Goal: Task Accomplishment & Management: Use online tool/utility

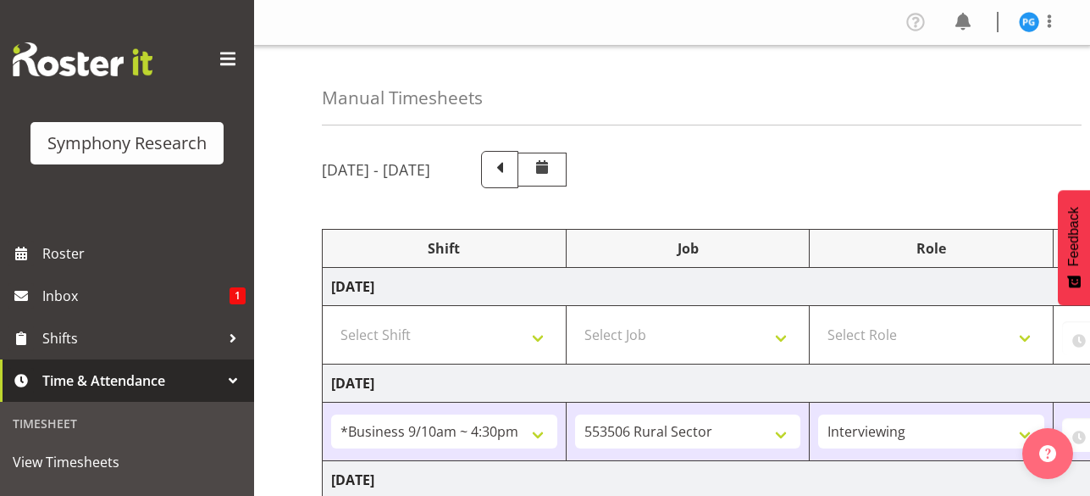
select select "26078"
select select "10587"
select select "47"
select select "26078"
select select "10631"
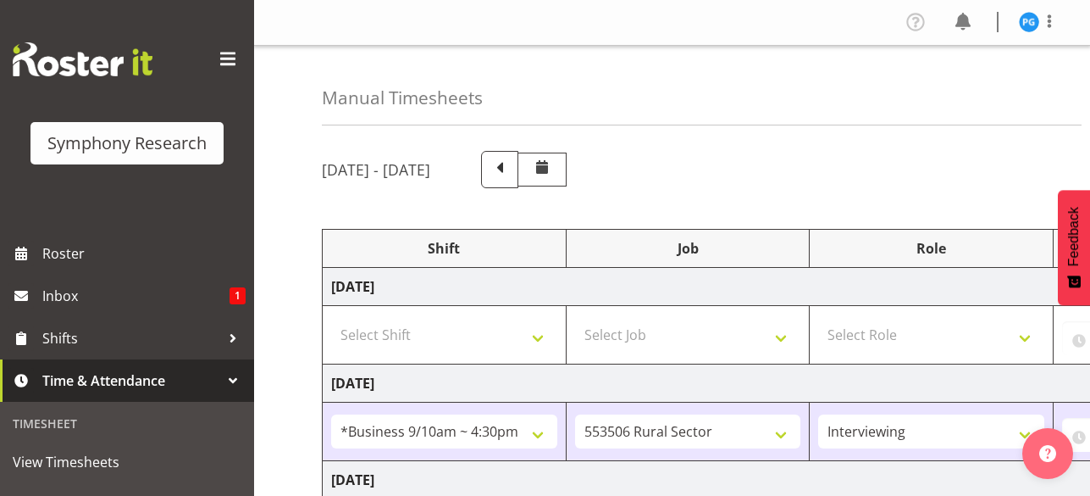
select select "47"
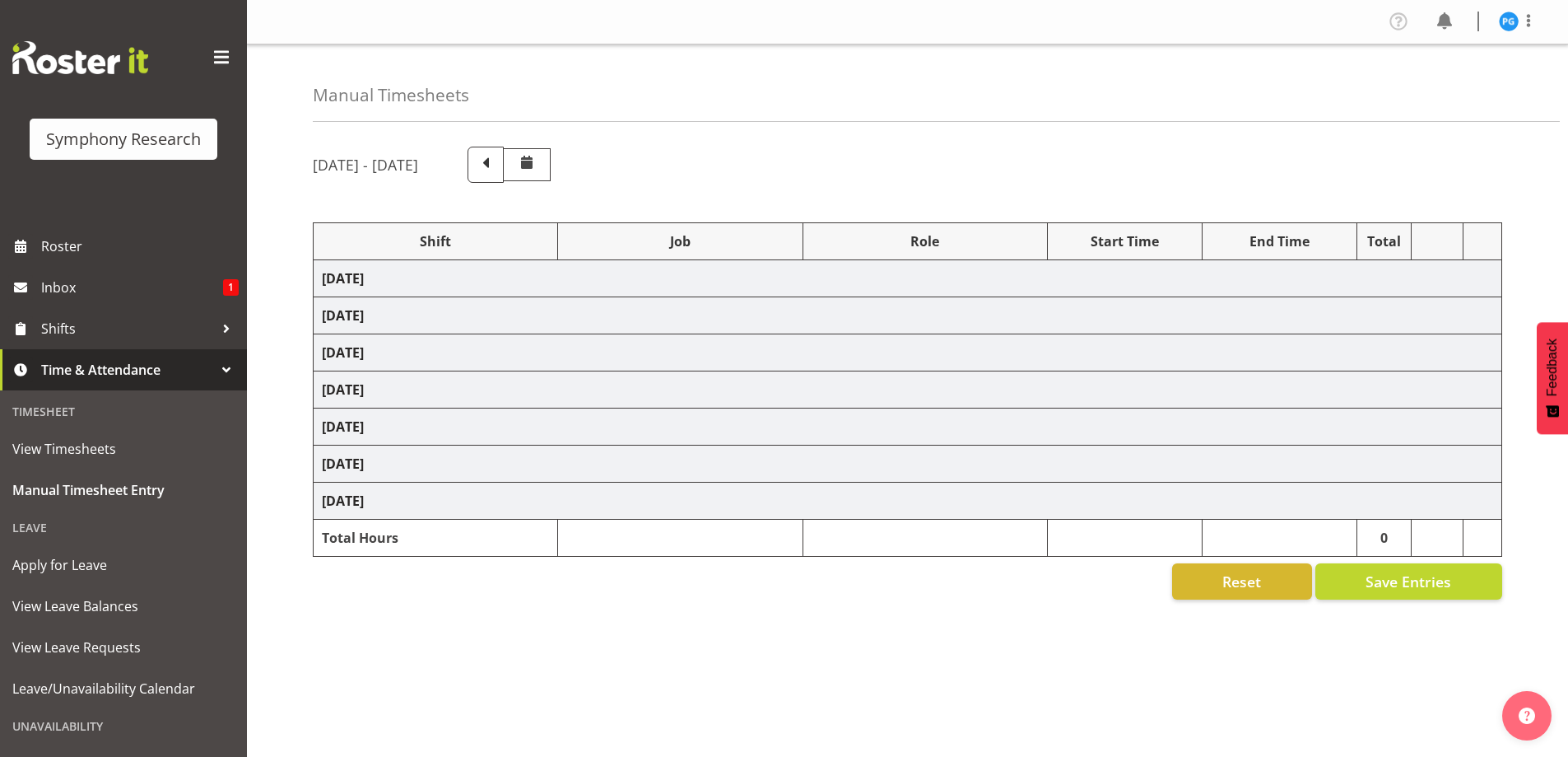
select select "26078"
select select "10587"
select select "47"
select select "26078"
select select "10631"
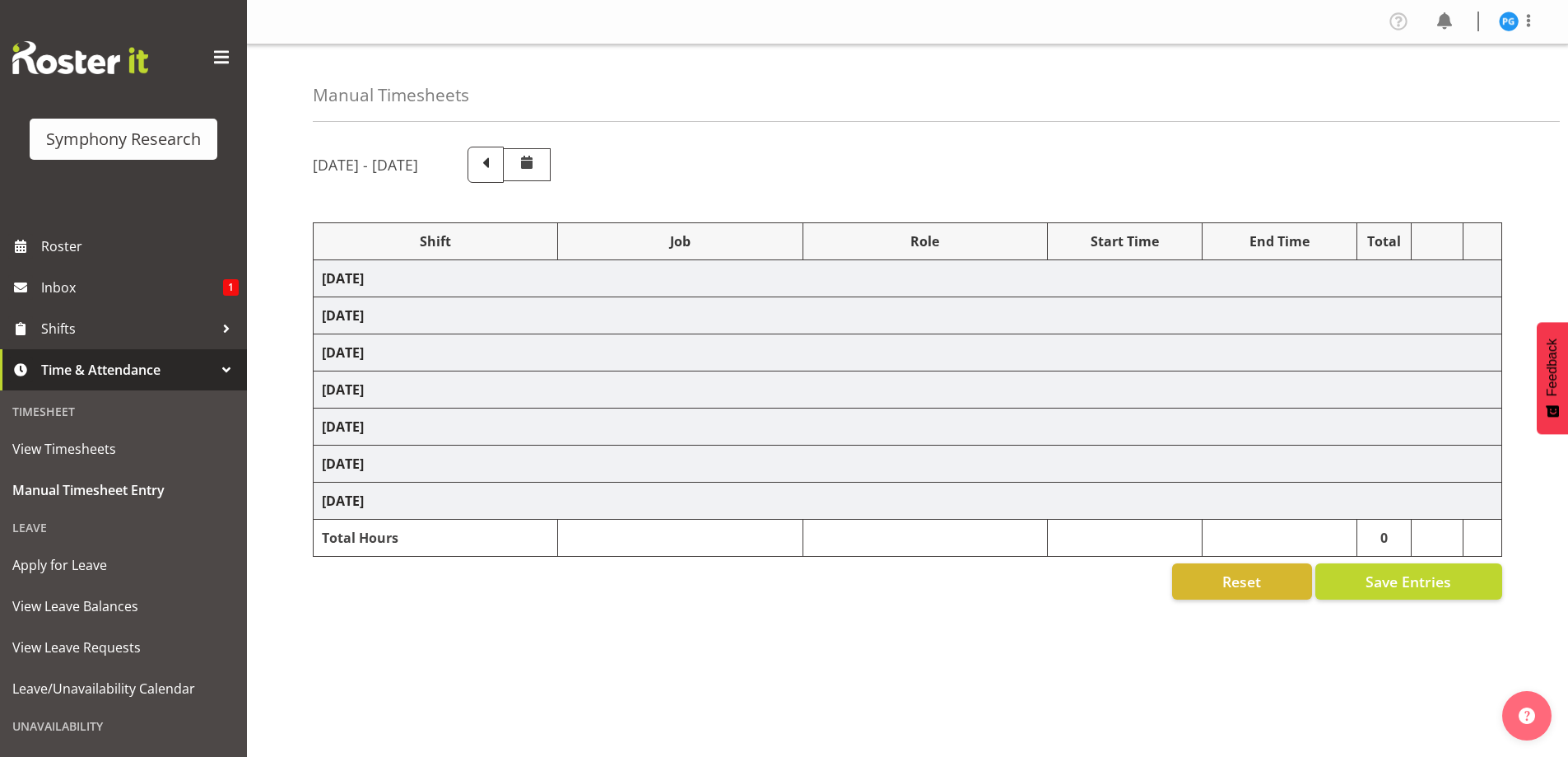
select select "47"
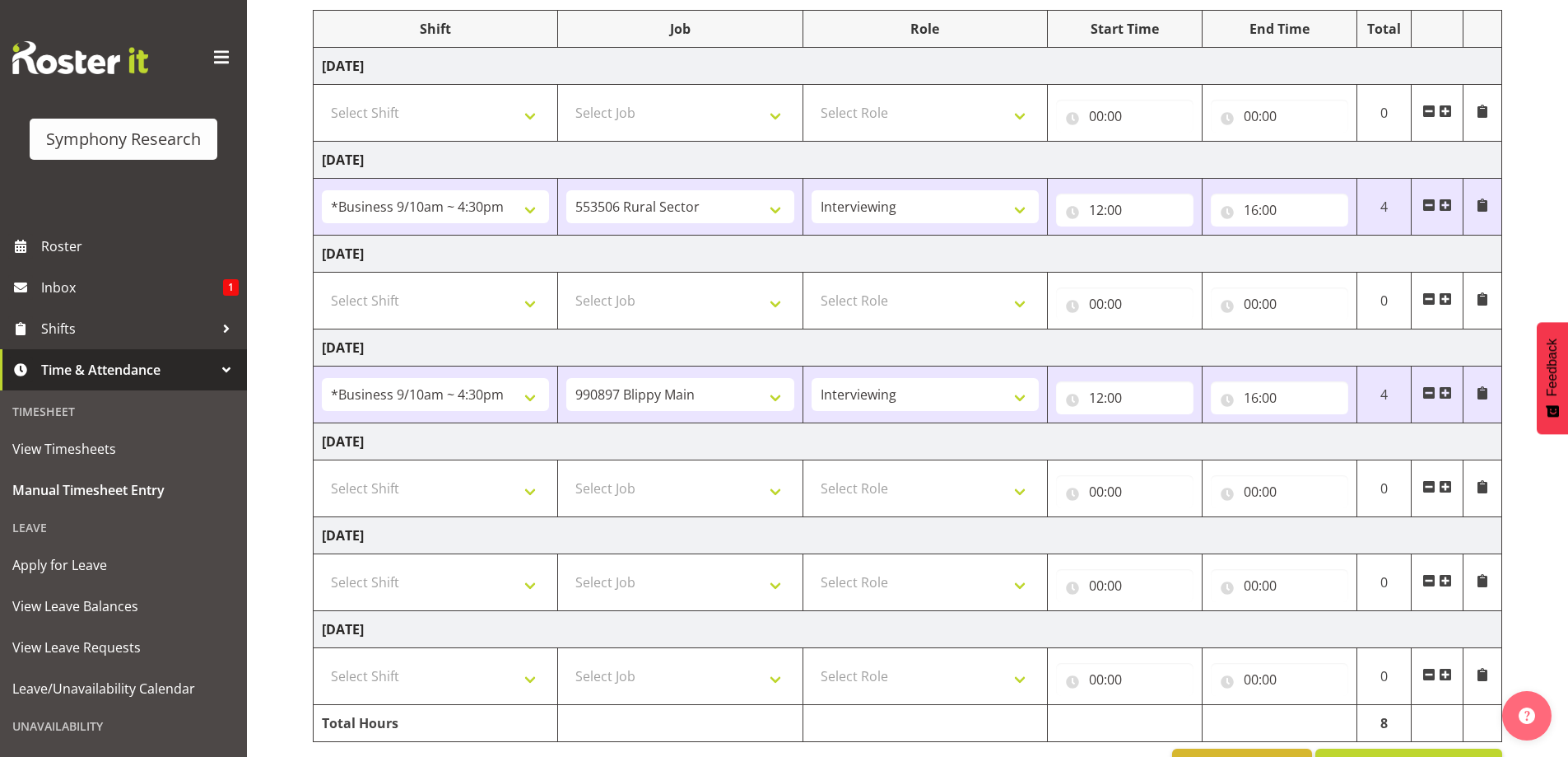
scroll to position [265, 0]
